Goal: Information Seeking & Learning: Learn about a topic

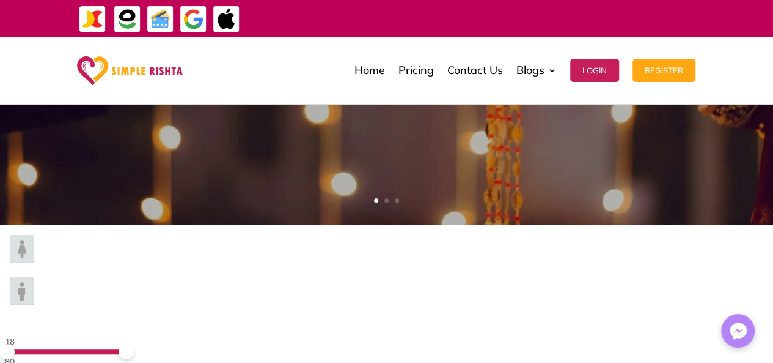
scroll to position [317, 0]
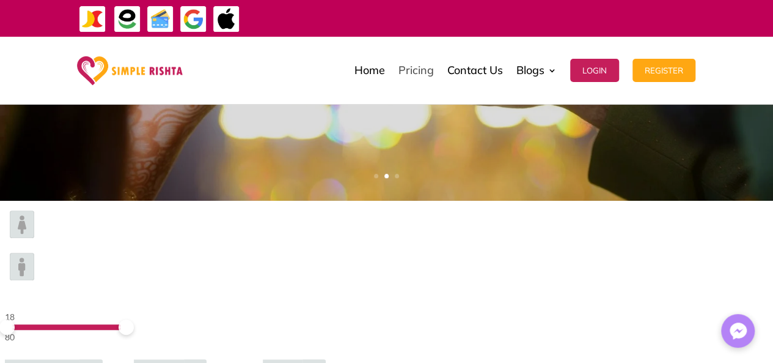
click at [432, 67] on link "Pricing" at bounding box center [416, 70] width 35 height 61
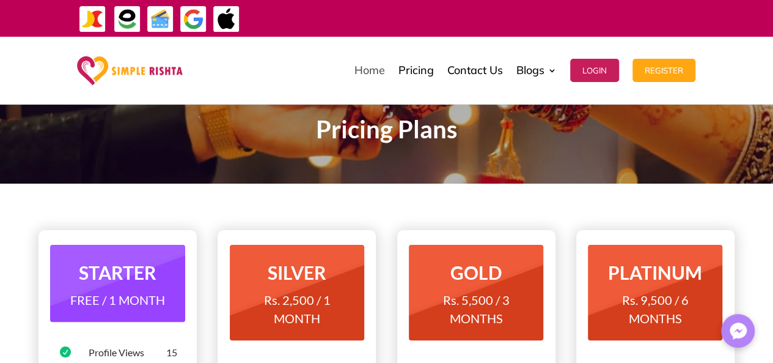
click at [361, 69] on link "Home" at bounding box center [370, 70] width 31 height 61
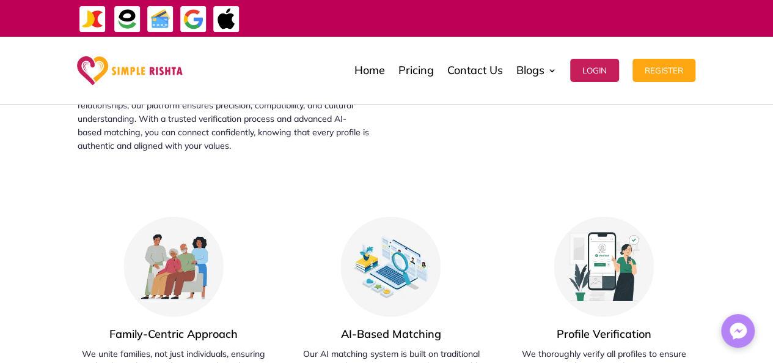
scroll to position [3427, 0]
